Goal: Information Seeking & Learning: Learn about a topic

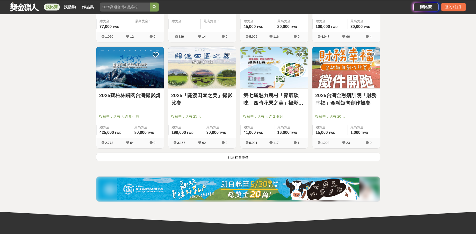
scroll to position [594, 0]
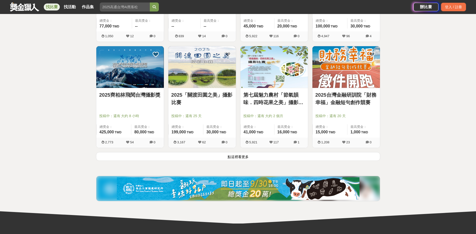
click at [279, 156] on button "點這裡看更多" at bounding box center [238, 156] width 284 height 9
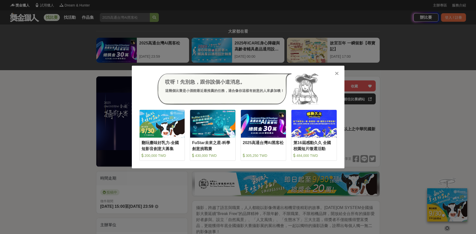
click at [338, 76] on icon at bounding box center [337, 73] width 4 height 5
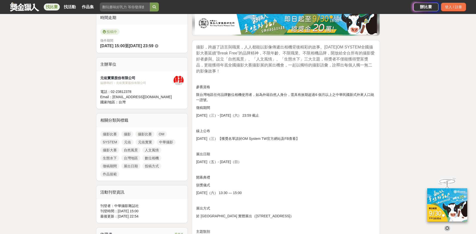
scroll to position [162, 0]
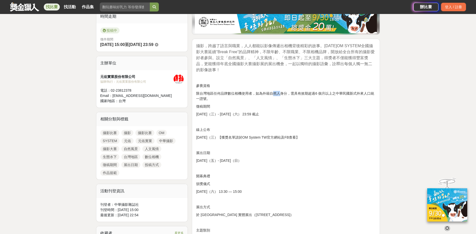
drag, startPoint x: 275, startPoint y: 93, endPoint x: 280, endPoint y: 96, distance: 6.3
click at [280, 96] on p "限台灣地區任何品牌數位相機使用者，如為外籍自然人身分，需具有效期超過6 個月以上之中華民國新式外來人口統一證號。" at bounding box center [286, 96] width 180 height 11
click at [294, 94] on p "限台灣地區任何品牌數位相機使用者，如為外籍自然人身分，需具有效期超過6 個月以上之中華民國新式外來人口統一證號。" at bounding box center [286, 96] width 180 height 11
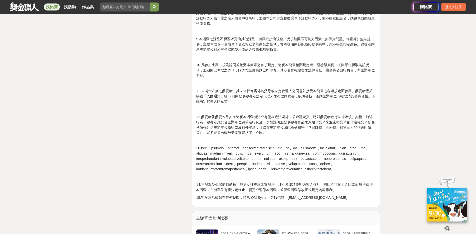
scroll to position [676, 0]
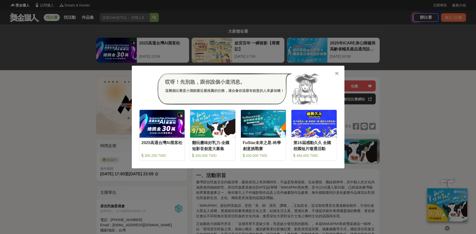
click at [441, 85] on div "哎呀！先別急，跟你說個小道消息。 這幾個比賽是小酒館最近最推薦的任務，適合像你這樣有創意的人來參加噢！ 收藏 2025高通台灣AI黑客松 305,250 TW…" at bounding box center [238, 117] width 476 height 234
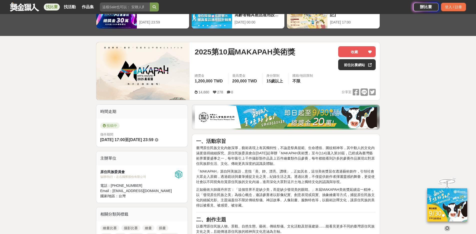
scroll to position [27, 0]
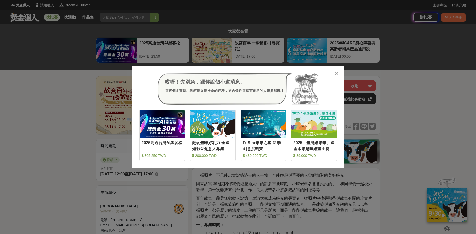
drag, startPoint x: 431, startPoint y: 105, endPoint x: 428, endPoint y: 101, distance: 4.6
click at [430, 105] on div "哎呀！先別急，跟你說個小道消息。 這幾個比賽是小酒館最近最推薦的任務，適合像你這樣有創意的人來參加噢！ 收藏 2025高通台灣AI黑客松 305,250 TW…" at bounding box center [238, 117] width 476 height 234
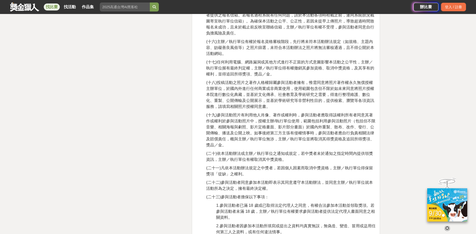
scroll to position [1351, 0]
